Goal: Task Accomplishment & Management: Use online tool/utility

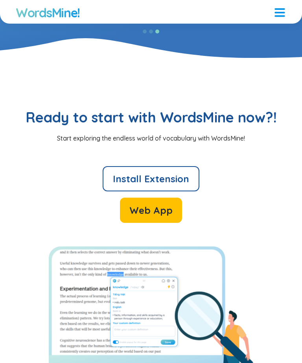
scroll to position [2037, 0]
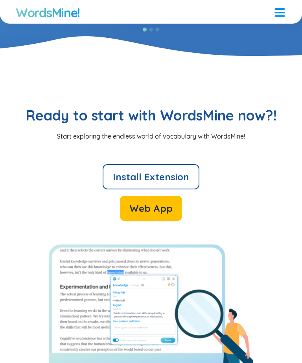
click at [164, 214] on span "Web App" at bounding box center [150, 208] width 43 height 13
click at [171, 202] on span "Web App" at bounding box center [150, 208] width 43 height 13
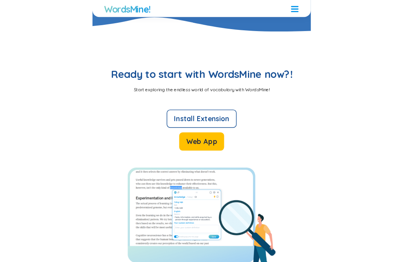
scroll to position [1673, 0]
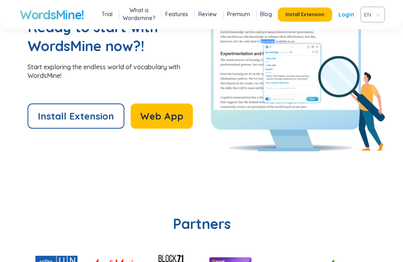
click at [166, 117] on span "Web App" at bounding box center [161, 116] width 43 height 13
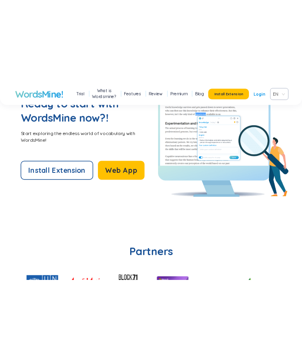
scroll to position [2246, 0]
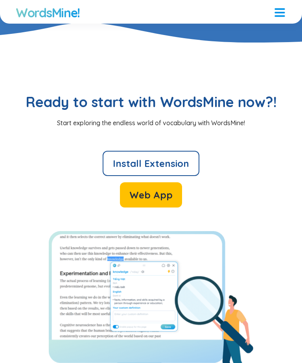
scroll to position [2051, 0]
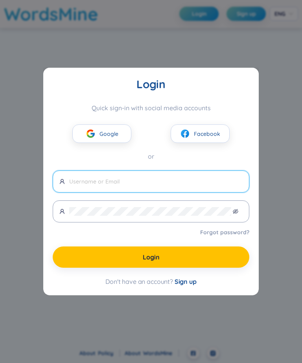
click at [203, 134] on span "Facebook" at bounding box center [207, 133] width 26 height 9
click at [206, 133] on span "Facebook" at bounding box center [207, 133] width 26 height 9
click at [186, 290] on div "Login Quick sign-in with social media accounts Google Facebook or Forgot passwo…" at bounding box center [150, 181] width 215 height 227
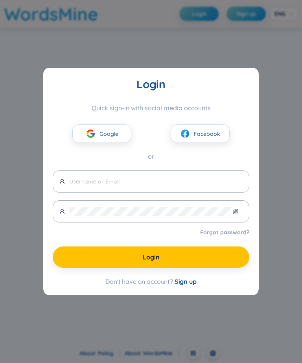
click at [187, 284] on span "Sign up" at bounding box center [186, 281] width 22 height 8
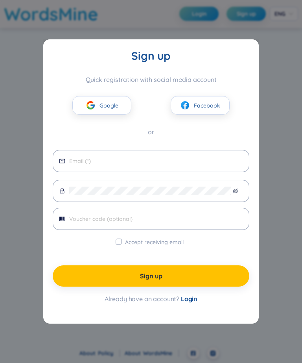
click at [195, 155] on span at bounding box center [151, 161] width 197 height 22
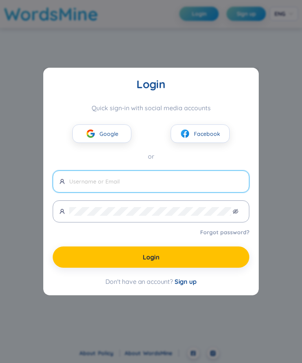
click at [151, 182] on input "text" at bounding box center [155, 181] width 173 height 9
click at [202, 137] on span "Facebook" at bounding box center [207, 133] width 26 height 9
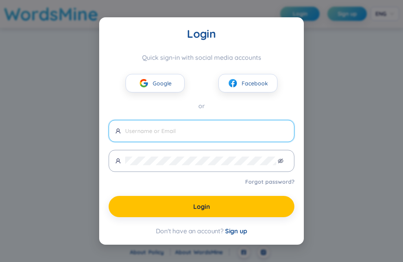
click at [164, 83] on span "Google" at bounding box center [162, 83] width 19 height 9
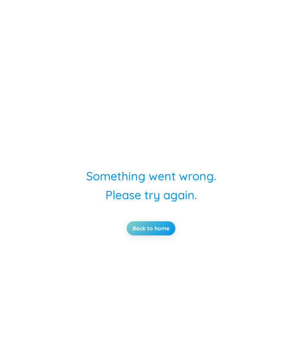
click at [165, 232] on link "Back to home" at bounding box center [151, 228] width 37 height 9
click at [164, 232] on link "Back to home" at bounding box center [151, 228] width 37 height 9
click at [151, 232] on link "Back to home" at bounding box center [151, 228] width 37 height 9
click at [162, 232] on link "Back to home" at bounding box center [151, 228] width 37 height 9
click at [164, 232] on link "Back to home" at bounding box center [151, 228] width 37 height 9
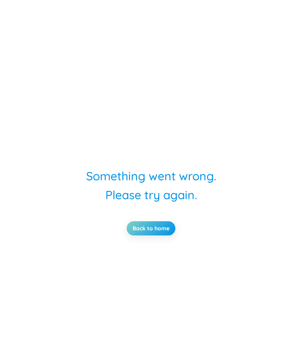
click at [164, 232] on link "Back to home" at bounding box center [151, 228] width 37 height 9
